Goal: Find specific page/section

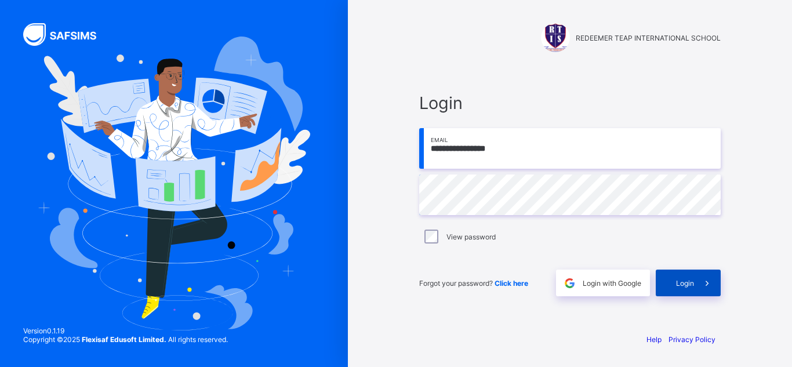
click at [678, 280] on span "Login" at bounding box center [685, 283] width 18 height 9
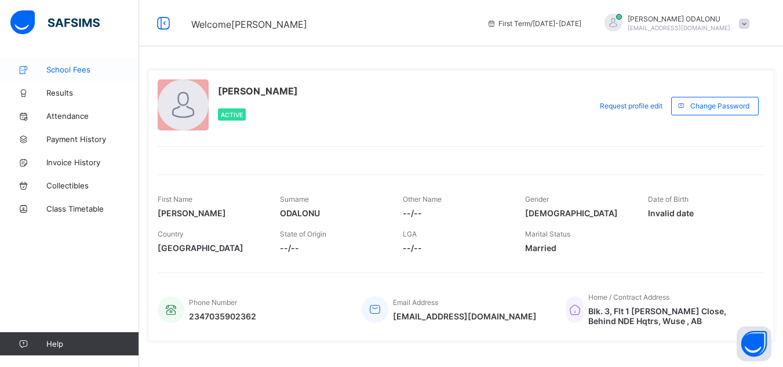
click at [78, 71] on span "School Fees" at bounding box center [92, 69] width 93 height 9
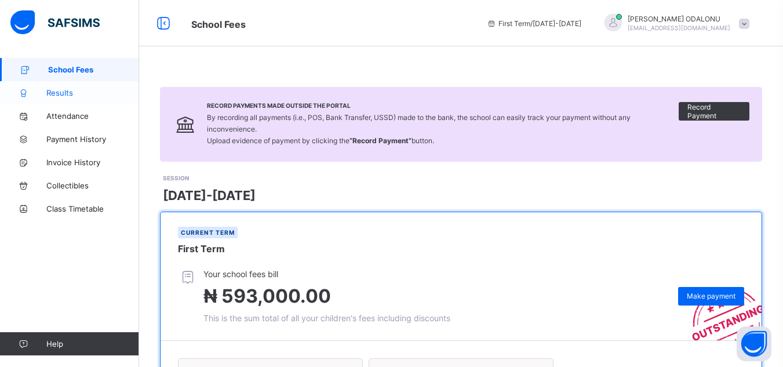
click at [58, 93] on span "Results" at bounding box center [92, 92] width 93 height 9
